Goal: Task Accomplishment & Management: Manage account settings

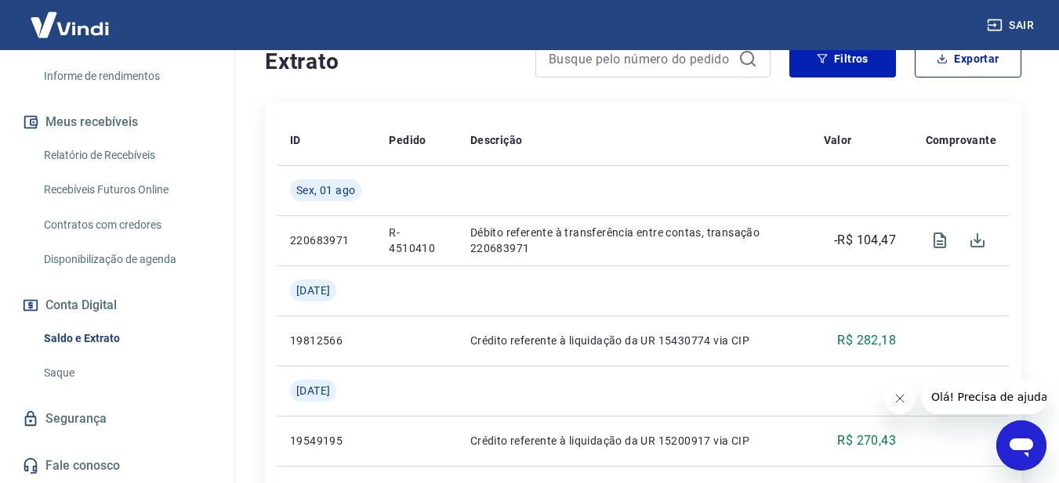
scroll to position [392, 0]
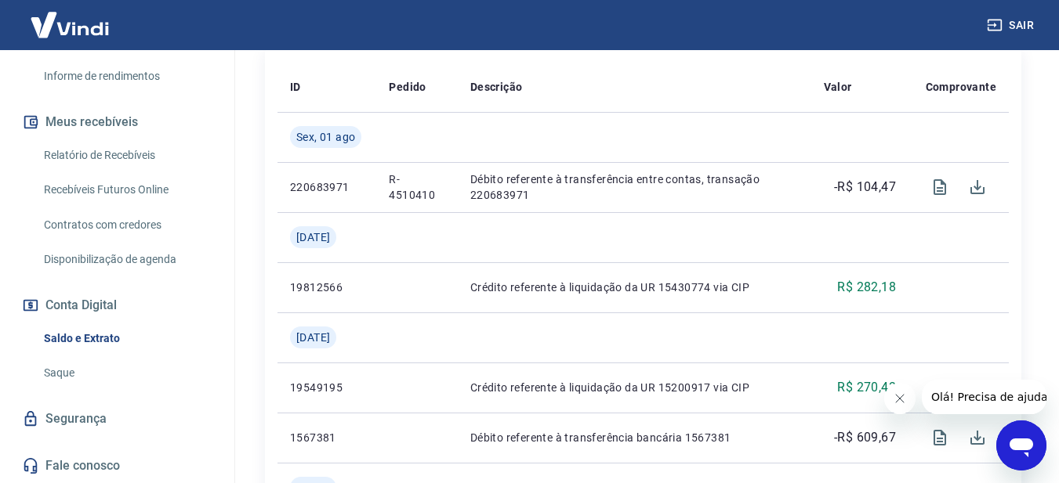
click at [53, 422] on link "Segurança" at bounding box center [117, 419] width 197 height 34
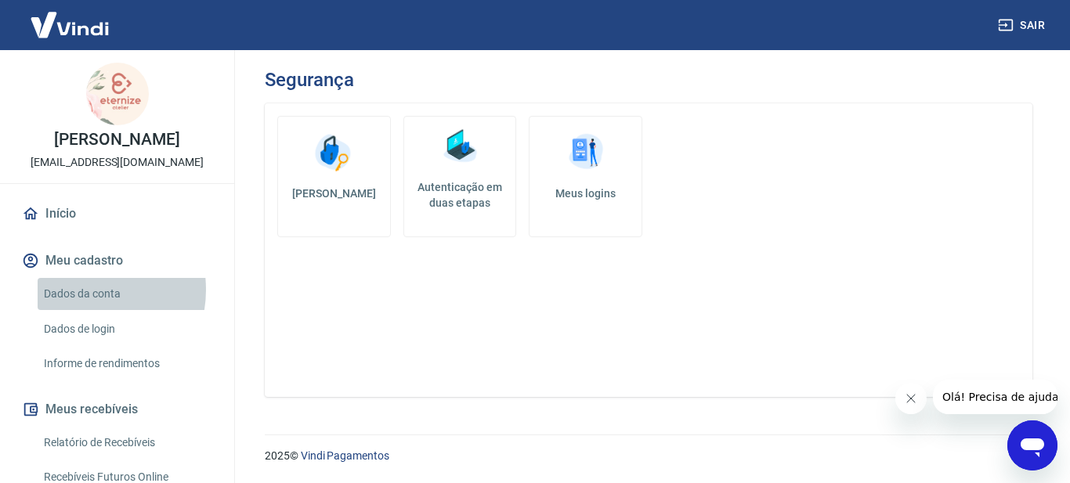
click at [81, 290] on link "Dados da conta" at bounding box center [127, 294] width 178 height 32
